Goal: Register for event/course

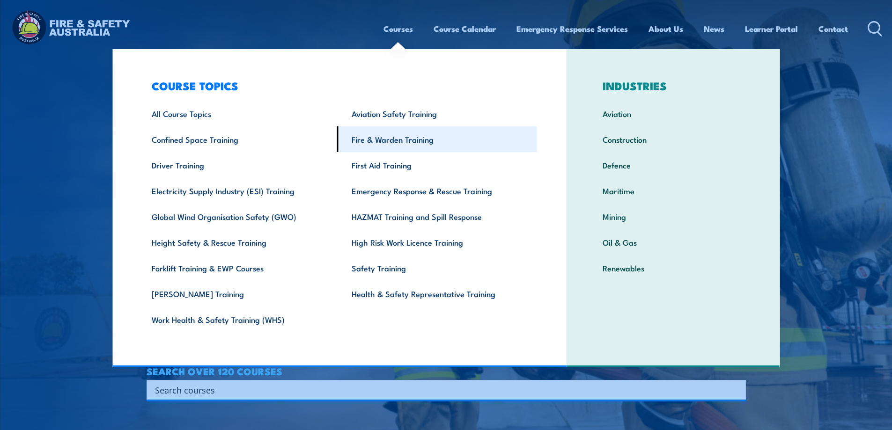
click at [395, 144] on link "Fire & Warden Training" at bounding box center [437, 139] width 200 height 26
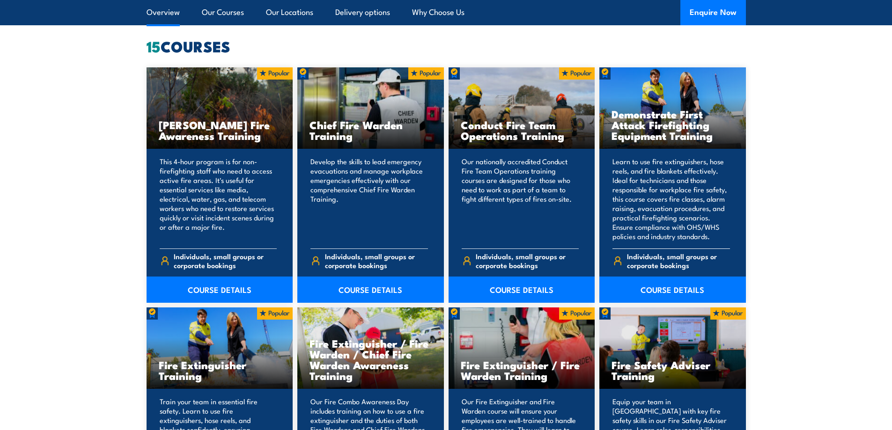
scroll to position [749, 0]
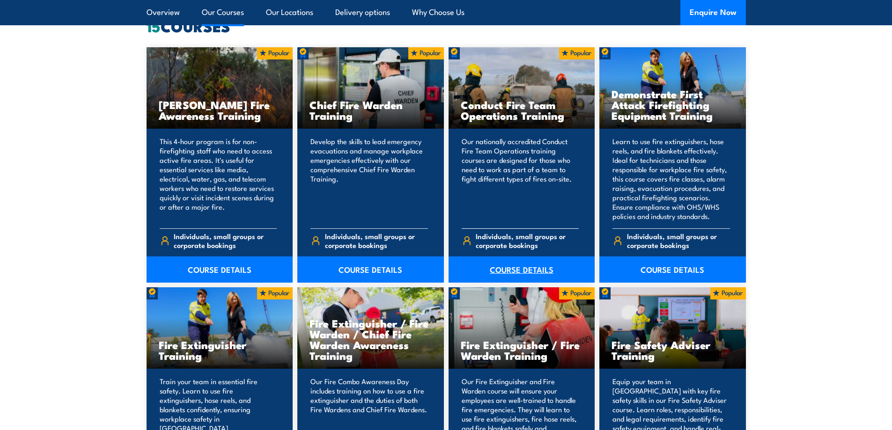
click at [533, 270] on link "COURSE DETAILS" at bounding box center [521, 270] width 147 height 26
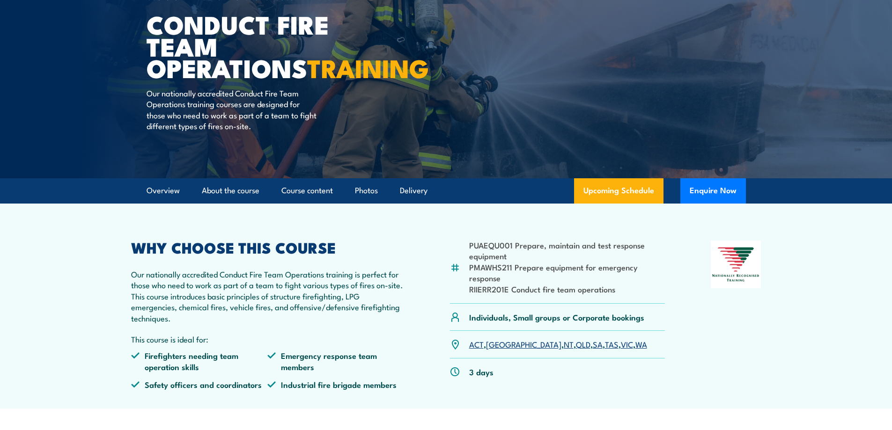
scroll to position [94, 0]
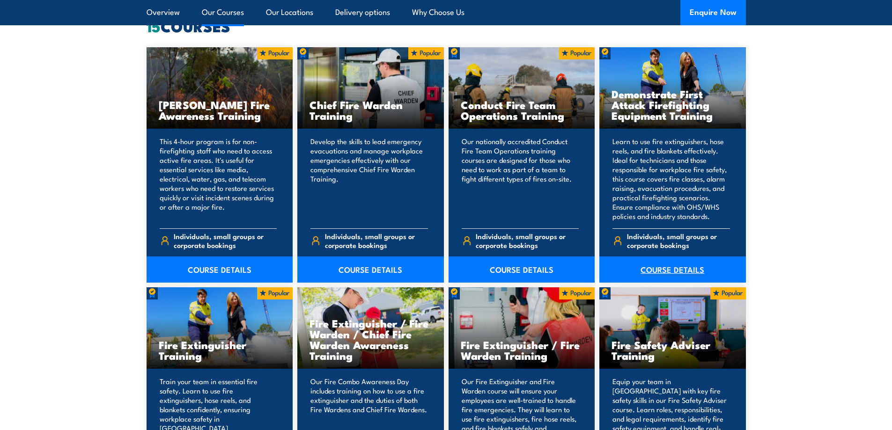
click at [668, 272] on link "COURSE DETAILS" at bounding box center [672, 270] width 147 height 26
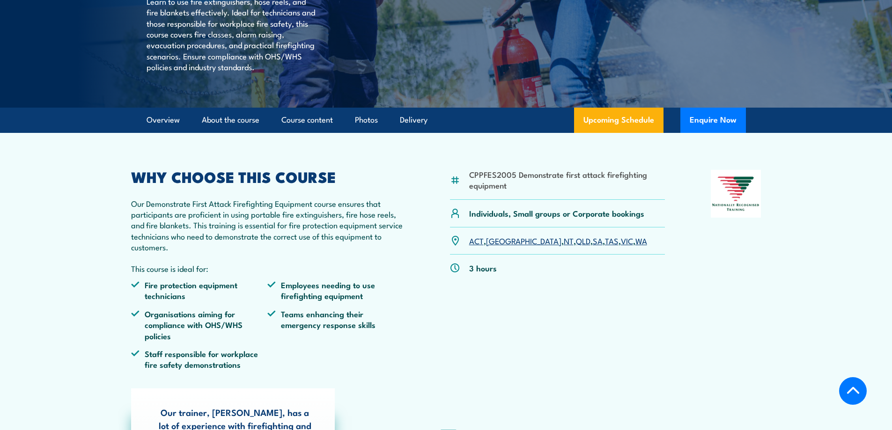
scroll to position [187, 0]
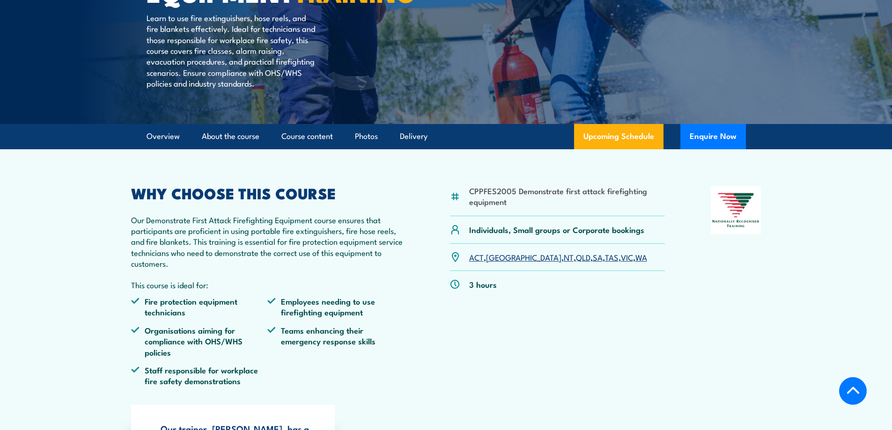
click at [576, 263] on link "QLD" at bounding box center [583, 256] width 15 height 11
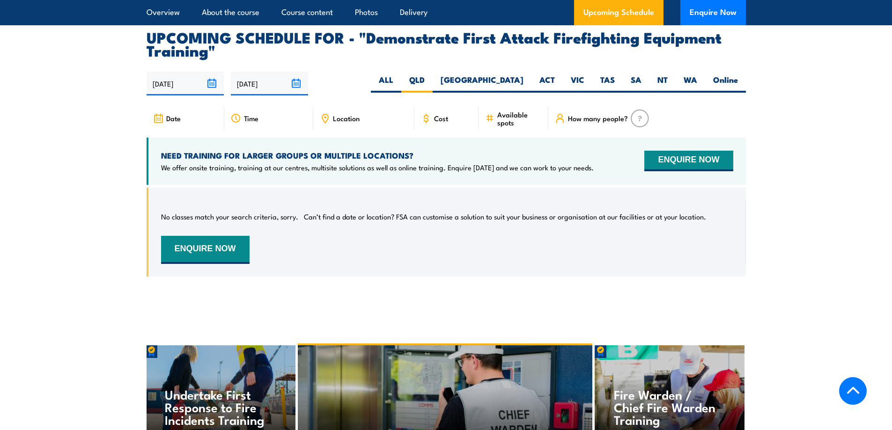
scroll to position [1604, 0]
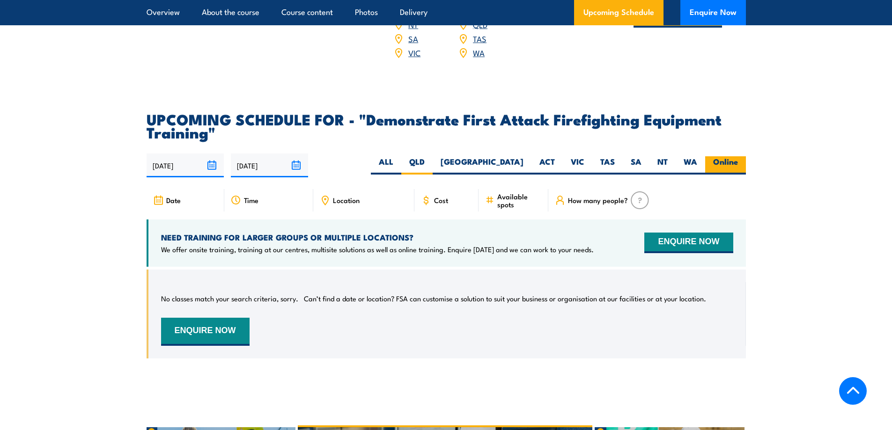
click at [720, 156] on label "Online" at bounding box center [725, 165] width 41 height 18
click at [738, 156] on input "Online" at bounding box center [741, 159] width 6 height 6
radio input "true"
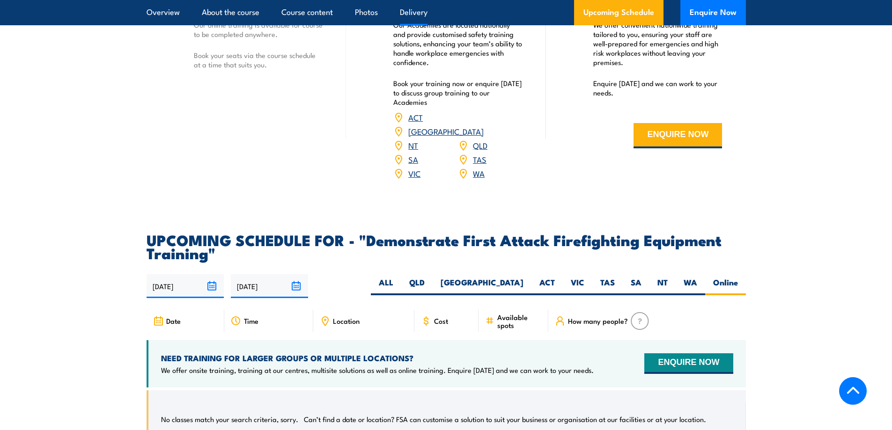
scroll to position [1463, 0]
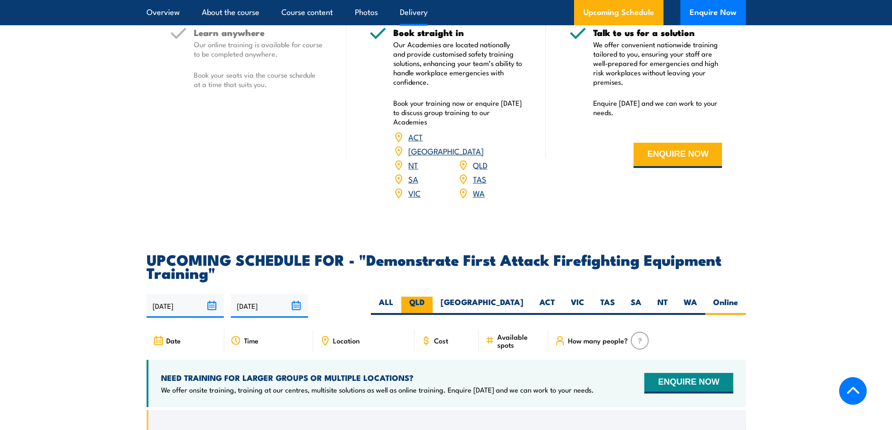
click at [433, 297] on label "QLD" at bounding box center [416, 306] width 31 height 18
click at [431, 297] on input "QLD" at bounding box center [428, 300] width 6 height 6
radio input "true"
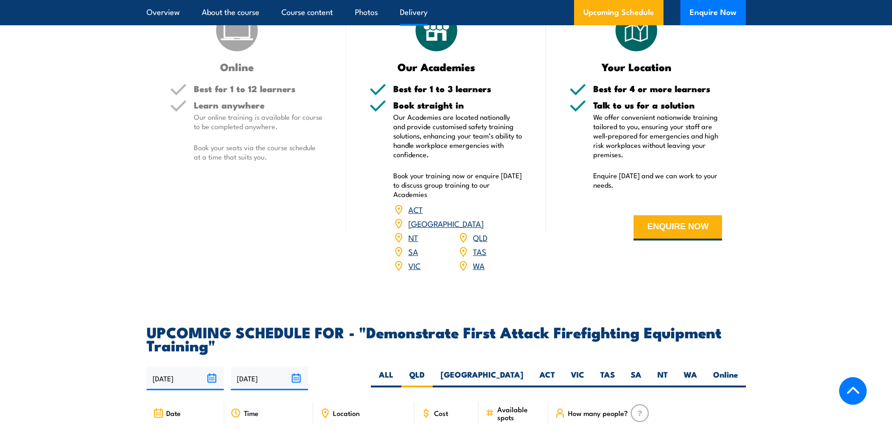
scroll to position [1370, 0]
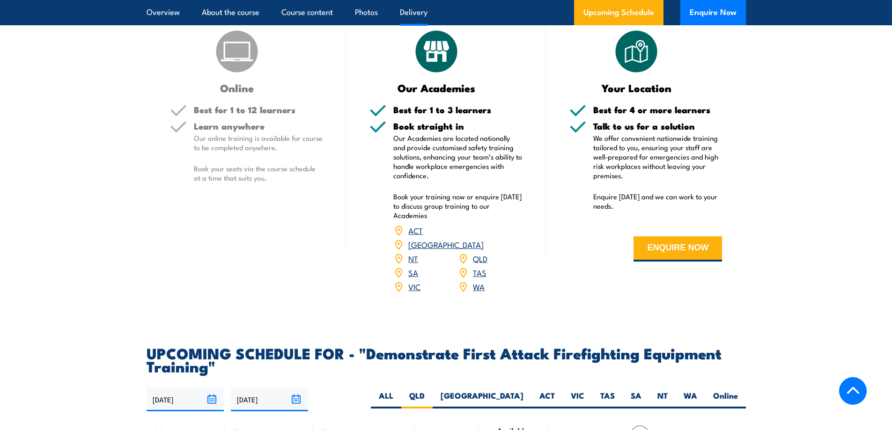
click at [477, 253] on link "QLD" at bounding box center [480, 258] width 15 height 11
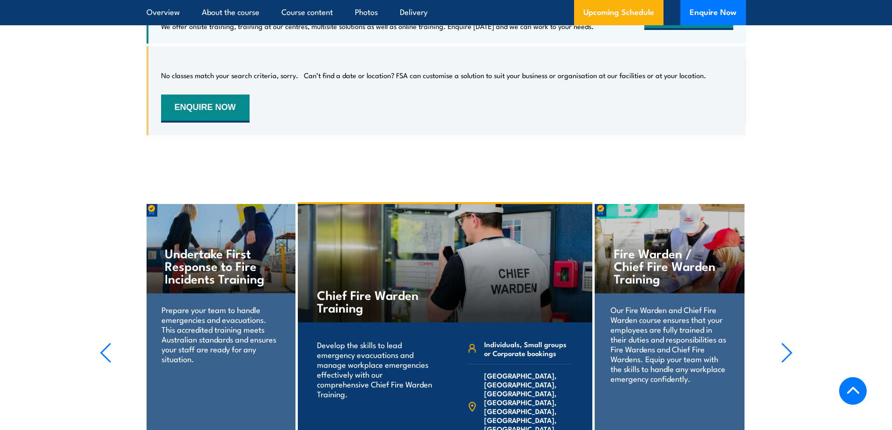
scroll to position [1737, 0]
